Goal: Information Seeking & Learning: Check status

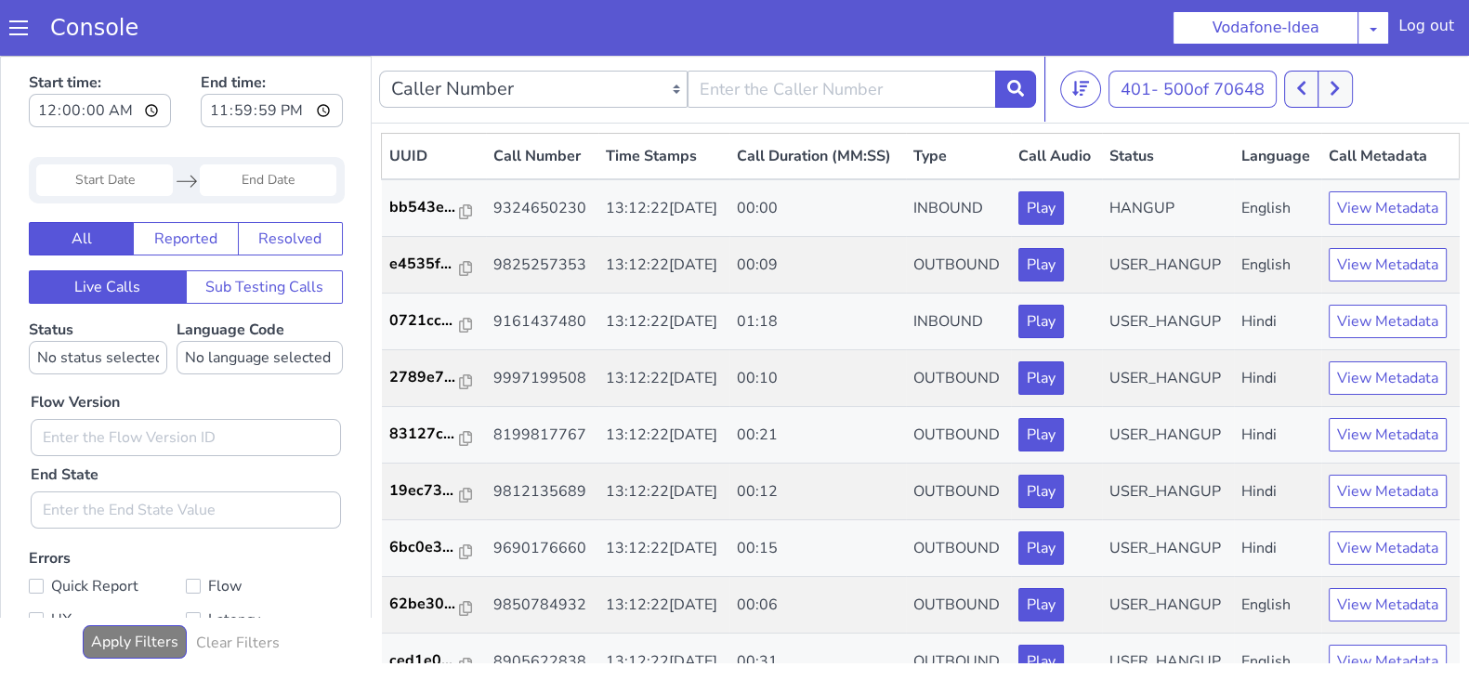
click at [1308, 96] on button at bounding box center [1301, 89] width 34 height 37
click at [1318, 97] on button at bounding box center [1301, 89] width 34 height 37
click at [1347, 90] on button at bounding box center [1335, 89] width 34 height 37
click at [1350, 85] on button at bounding box center [1335, 89] width 34 height 37
click at [1329, 102] on button at bounding box center [1335, 89] width 34 height 37
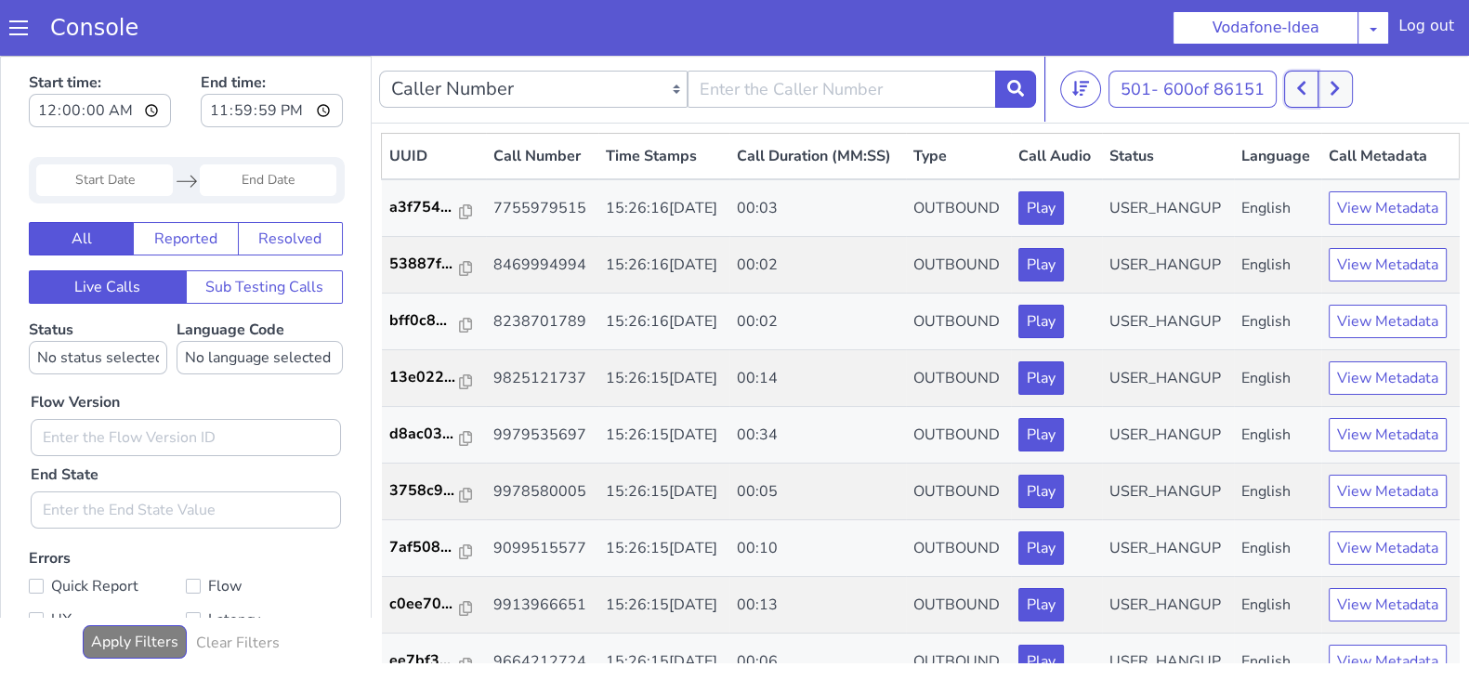
click at [1318, 85] on button at bounding box center [1301, 89] width 34 height 37
